Goal: Transaction & Acquisition: Purchase product/service

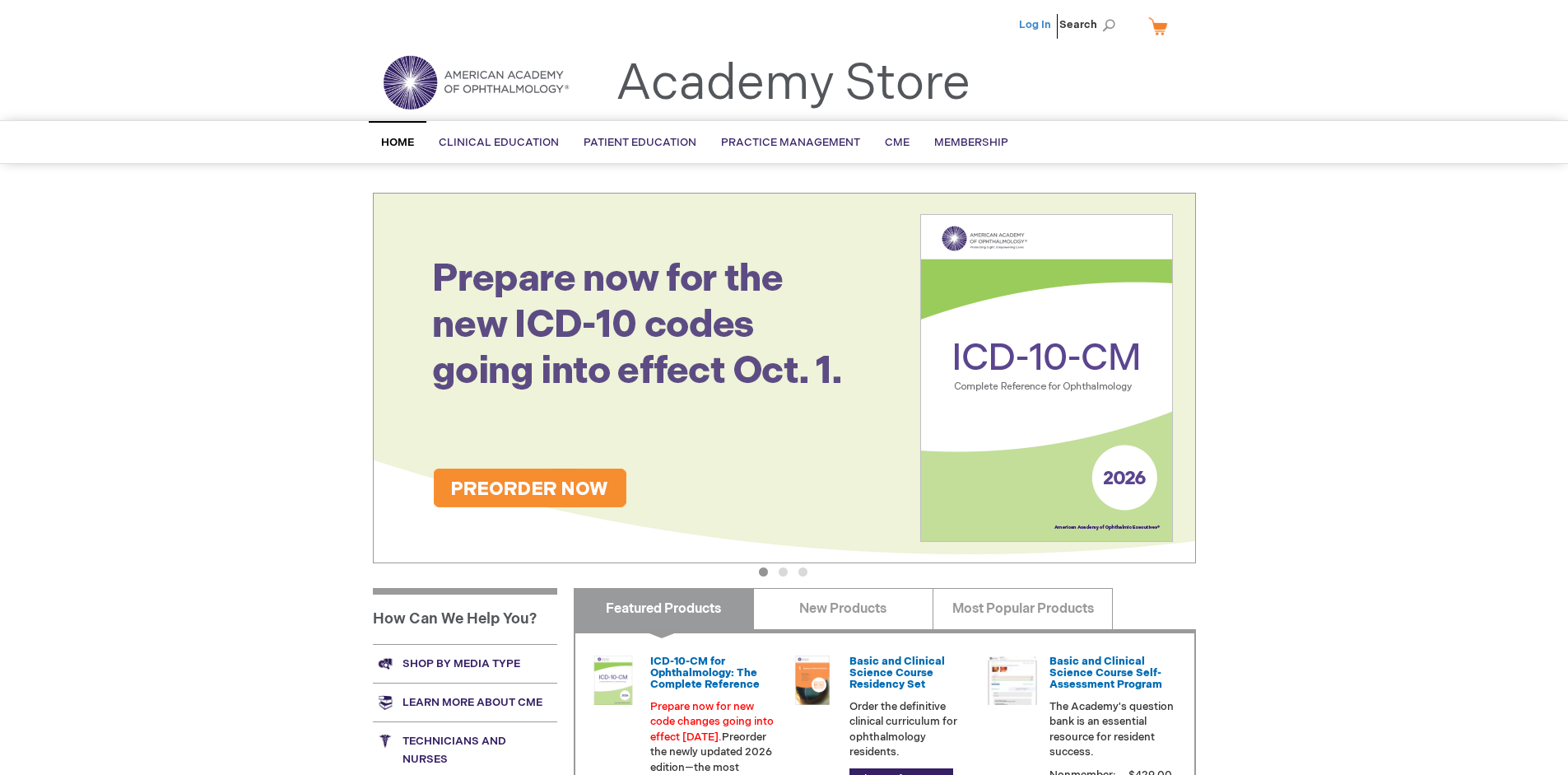
click at [1036, 25] on link "Log In" at bounding box center [1035, 25] width 32 height 13
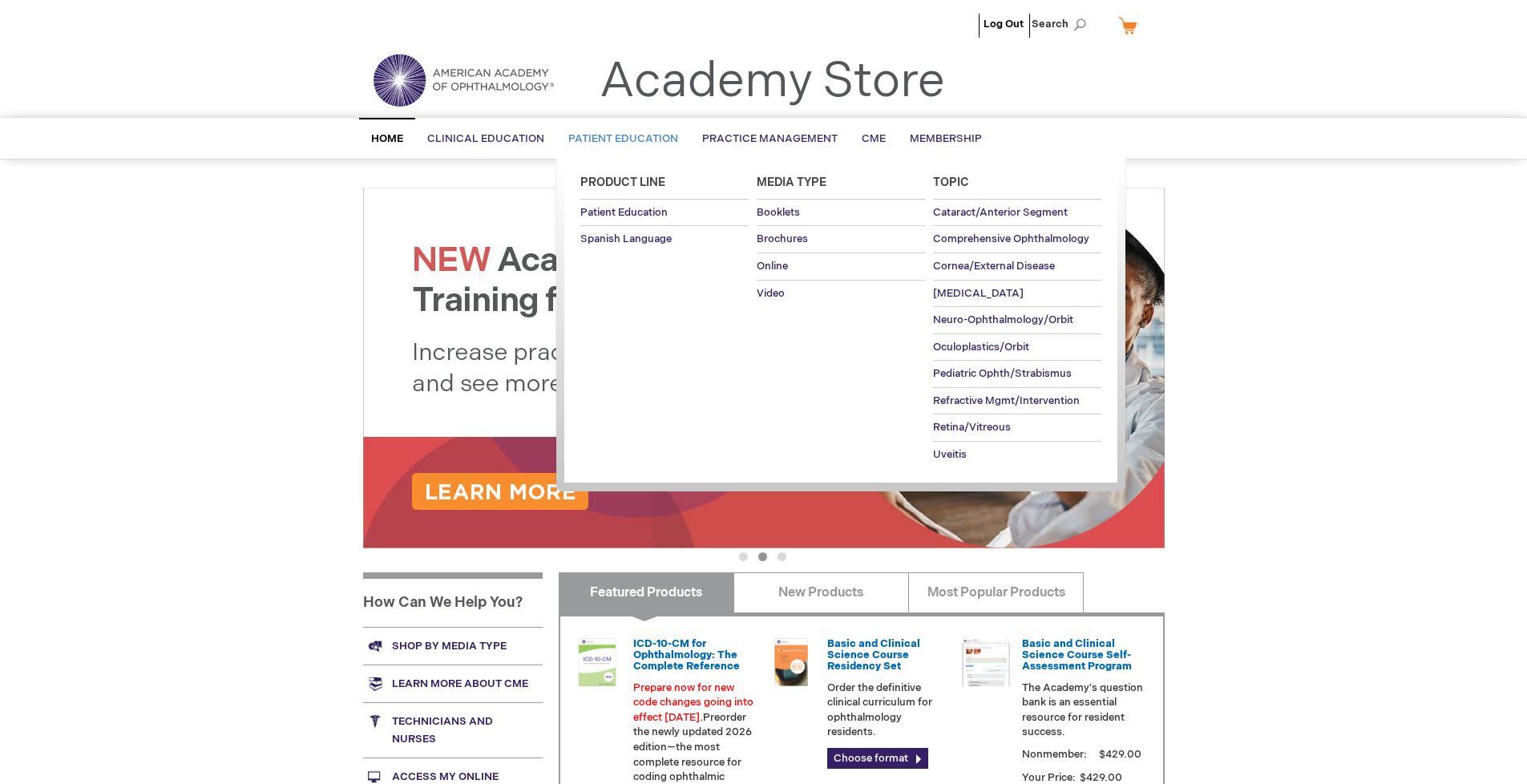
click at [619, 138] on span "Patient Education" at bounding box center [623, 138] width 110 height 13
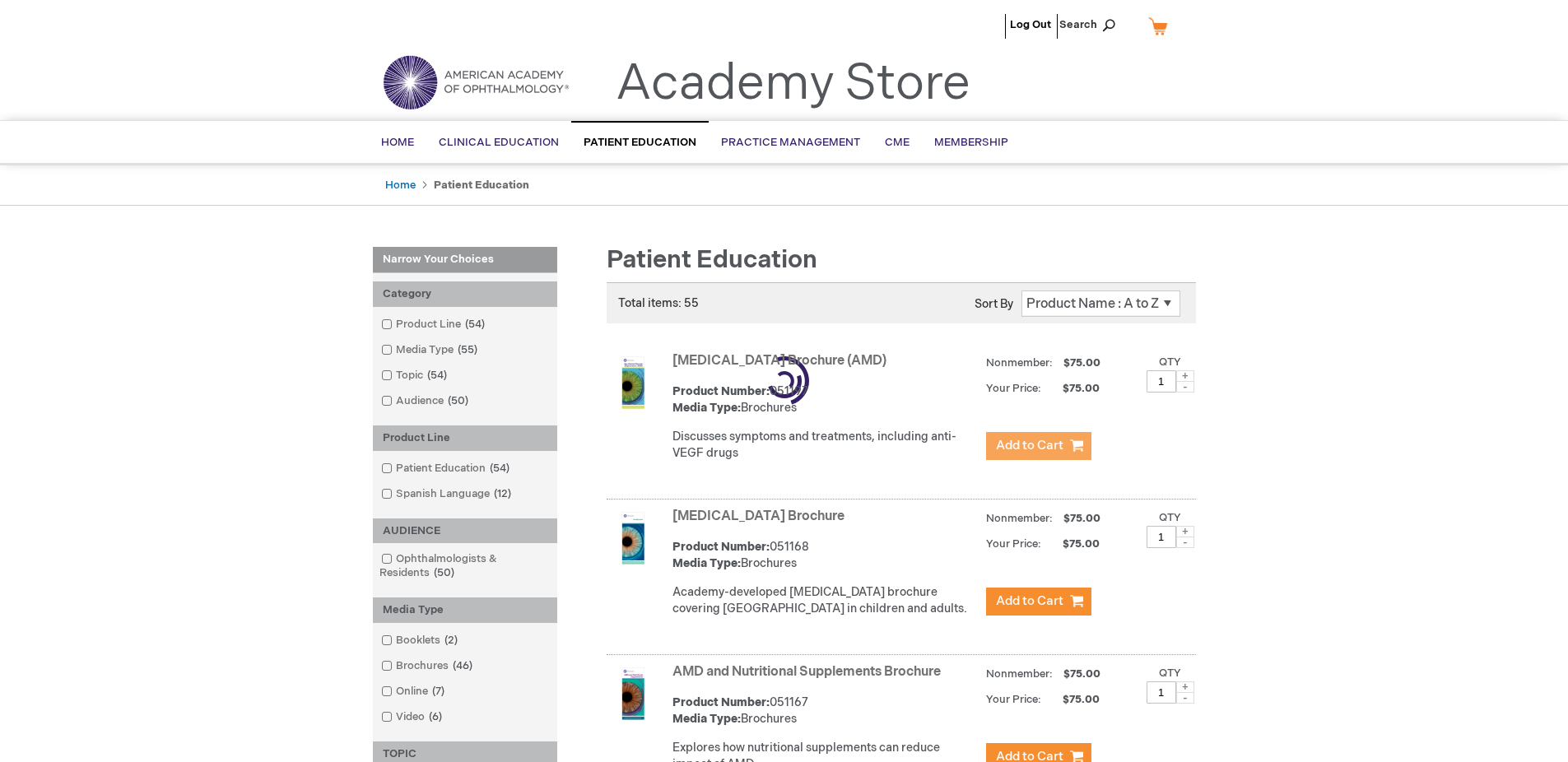
click at [1038, 446] on span "Add to Cart" at bounding box center [1030, 445] width 68 height 16
